Goal: Transaction & Acquisition: Purchase product/service

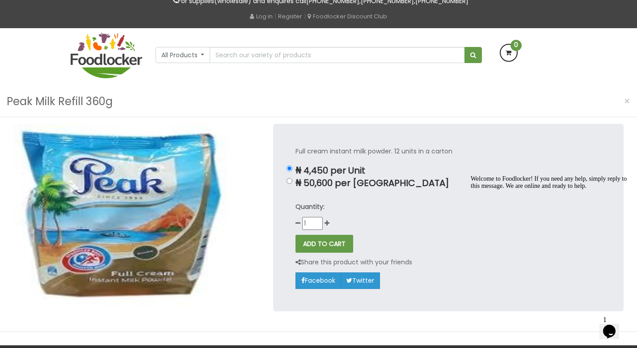
scroll to position [46, 0]
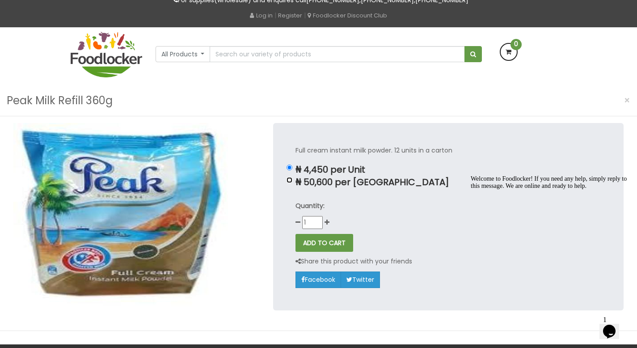
click at [290, 180] on input "₦ 50,600 per Carton" at bounding box center [289, 180] width 6 height 6
radio input "true"
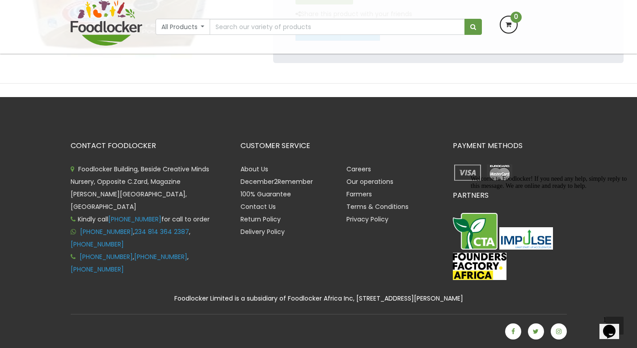
scroll to position [0, 0]
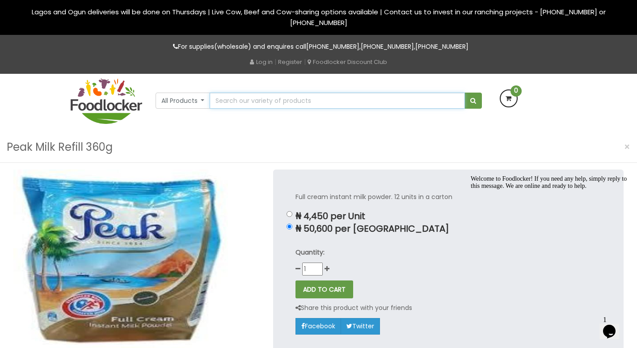
click at [242, 98] on input "text" at bounding box center [336, 100] width 255 height 16
type input "peak"
click at [464, 92] on button "submit" at bounding box center [472, 100] width 17 height 16
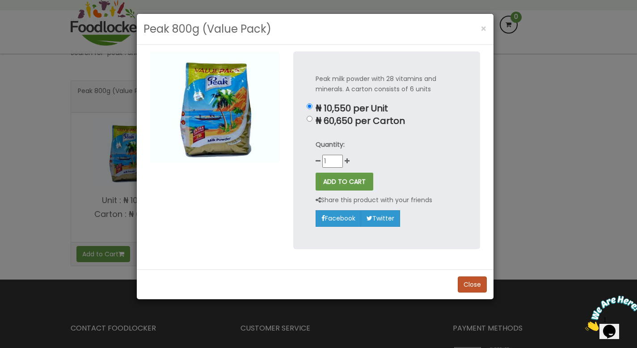
click at [524, 103] on div "Peak 800g (Value Pack) × Peak milk powder with 28 vitamins and minerals. A cart…" at bounding box center [318, 174] width 637 height 348
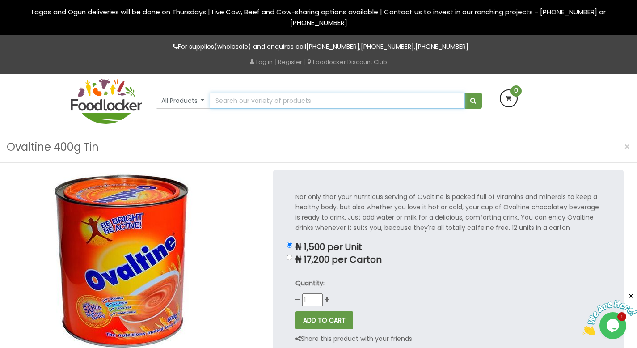
click at [247, 106] on input "text" at bounding box center [336, 100] width 255 height 16
type input "ovaltine"
